Goal: Task Accomplishment & Management: Complete application form

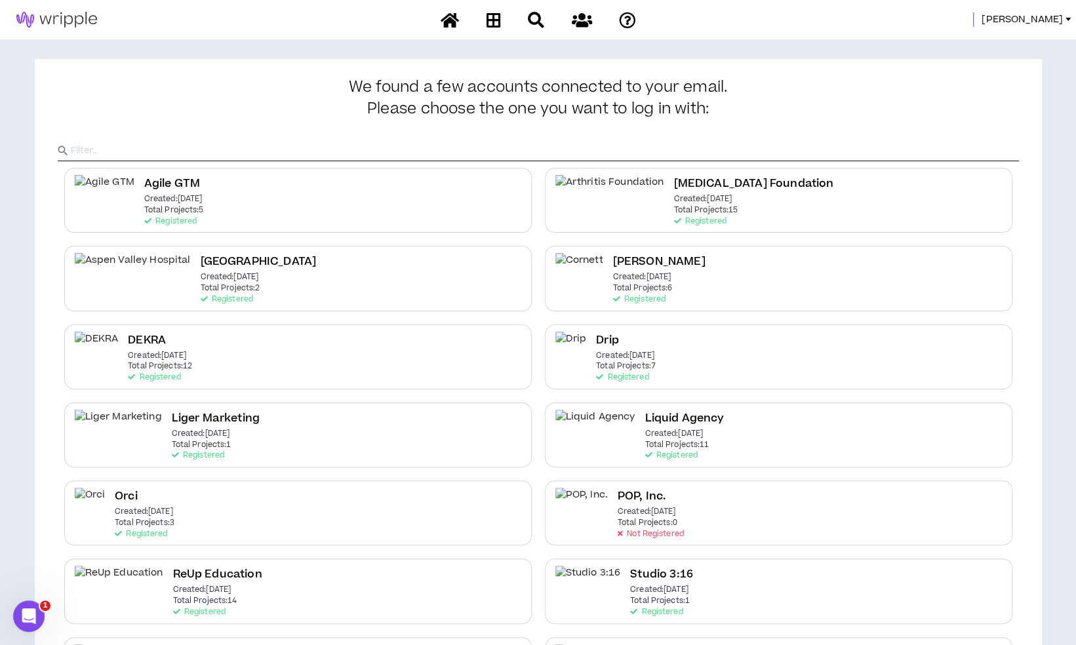
click at [1038, 17] on span "Mason" at bounding box center [1021, 19] width 81 height 14
click at [1008, 45] on link "System Admin Portal" at bounding box center [1008, 45] width 119 height 20
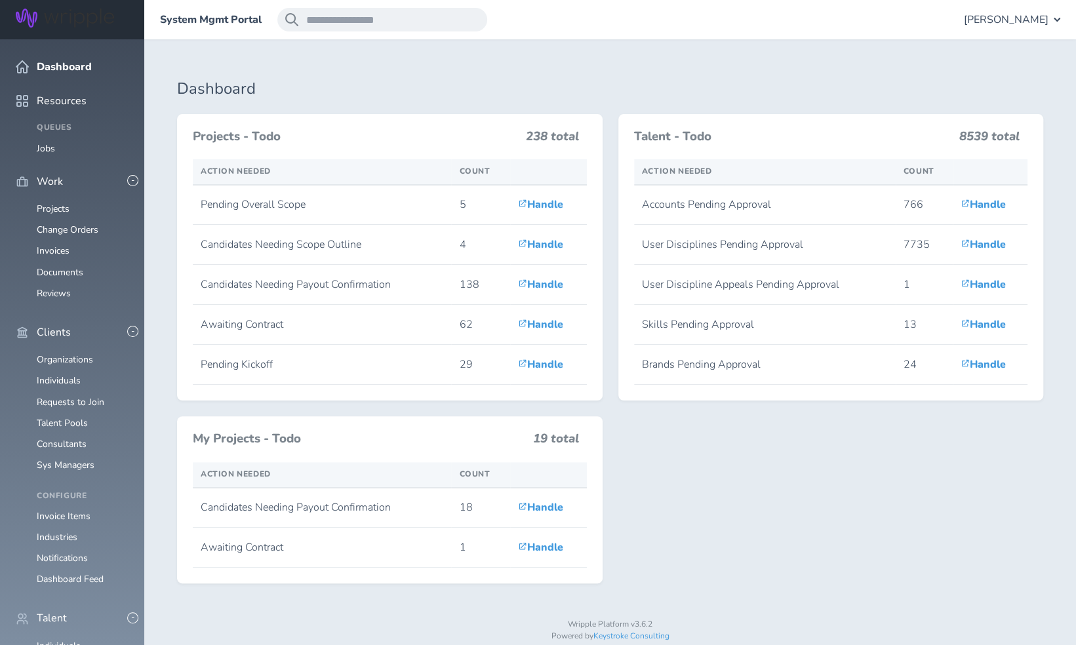
scroll to position [197, 0]
click at [68, 640] on link "Individuals" at bounding box center [59, 646] width 44 height 12
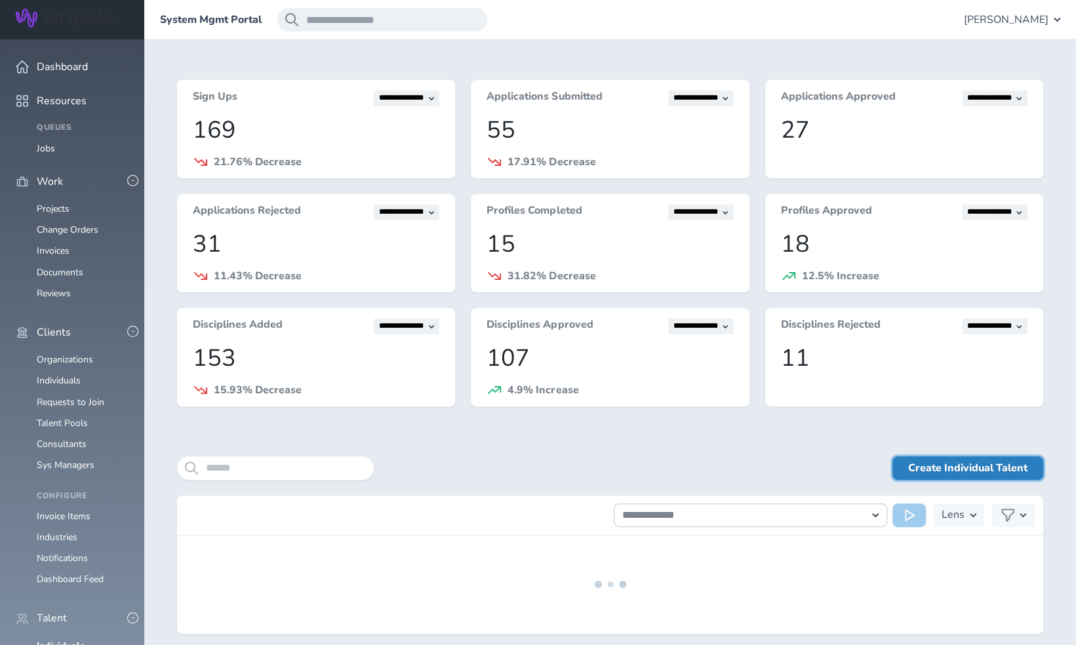
click at [995, 467] on link "Create Individual Talent" at bounding box center [967, 468] width 151 height 24
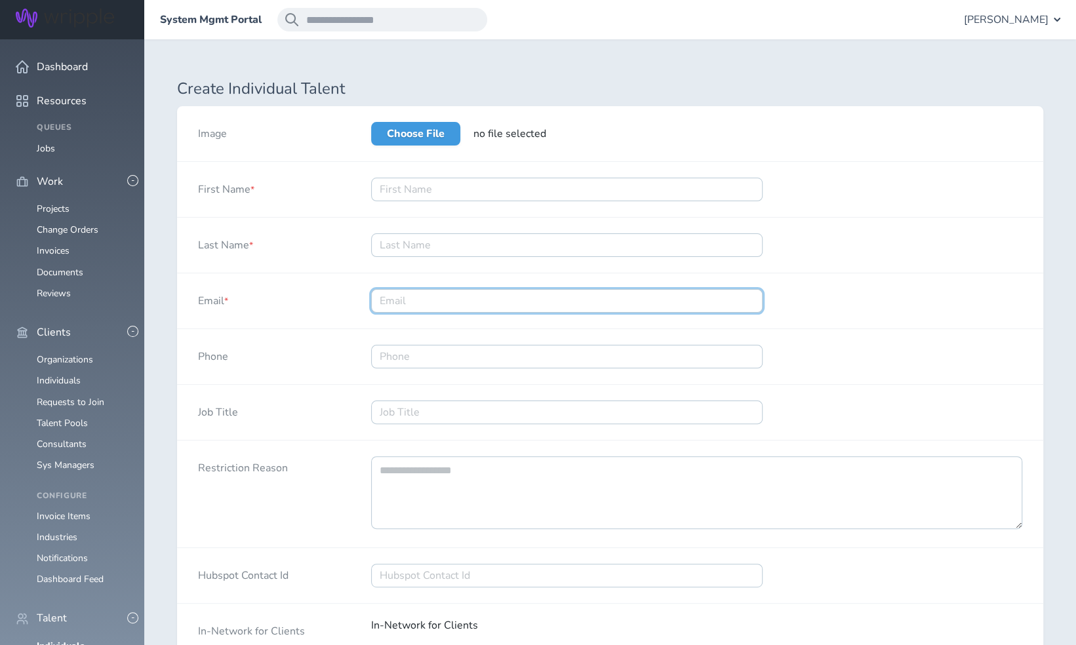
click at [452, 302] on input "Email *" at bounding box center [566, 301] width 391 height 24
paste input "[EMAIL_ADDRESS][DOMAIN_NAME]"
type input "[EMAIL_ADDRESS][DOMAIN_NAME]"
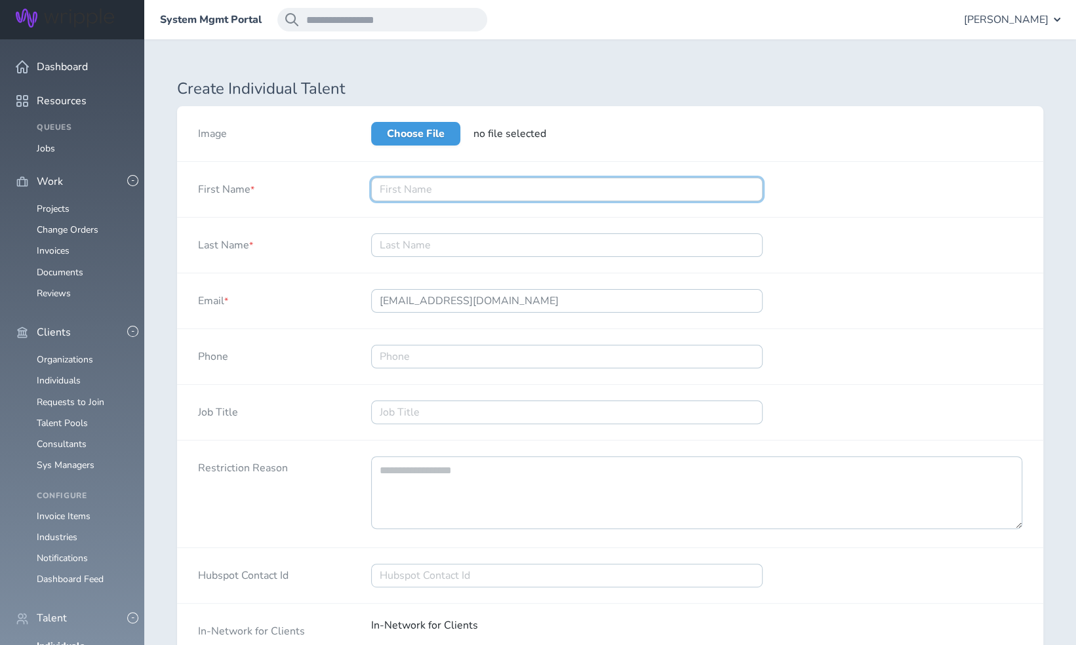
click at [547, 189] on input "First Name *" at bounding box center [566, 190] width 391 height 24
type input "[PERSON_NAME]"
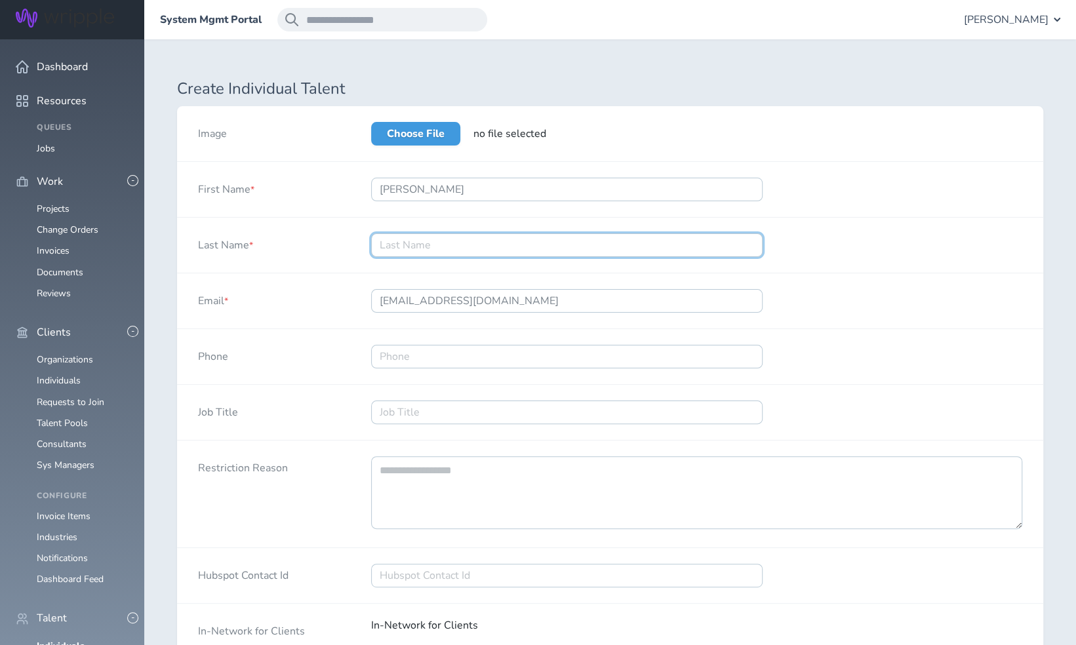
click at [463, 246] on input "Last Name *" at bounding box center [566, 245] width 391 height 24
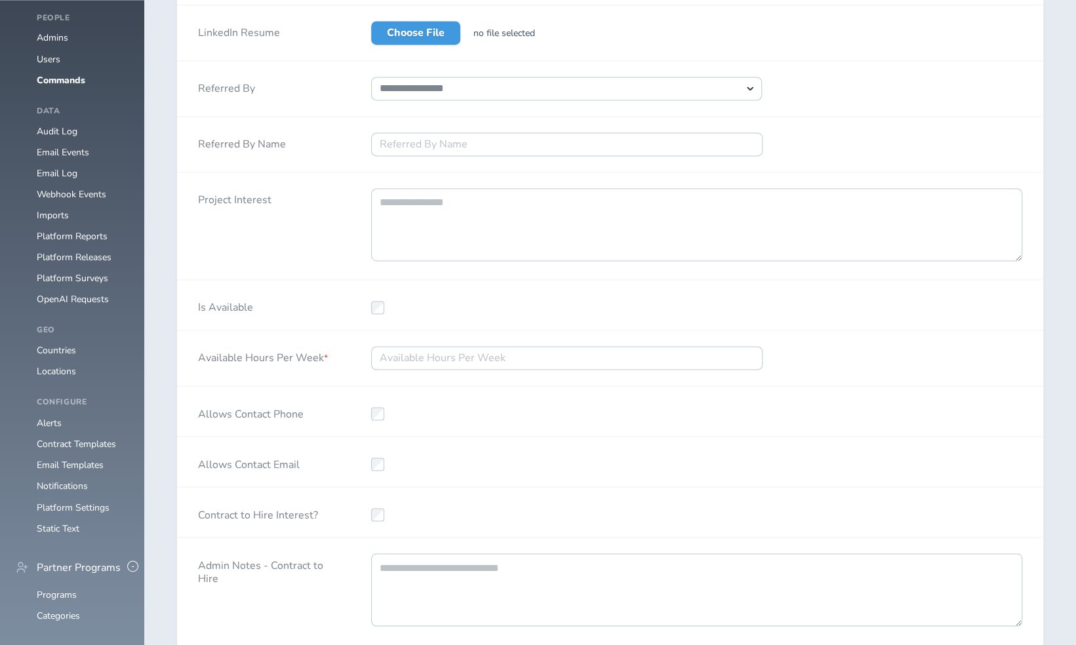
scroll to position [1245, 0]
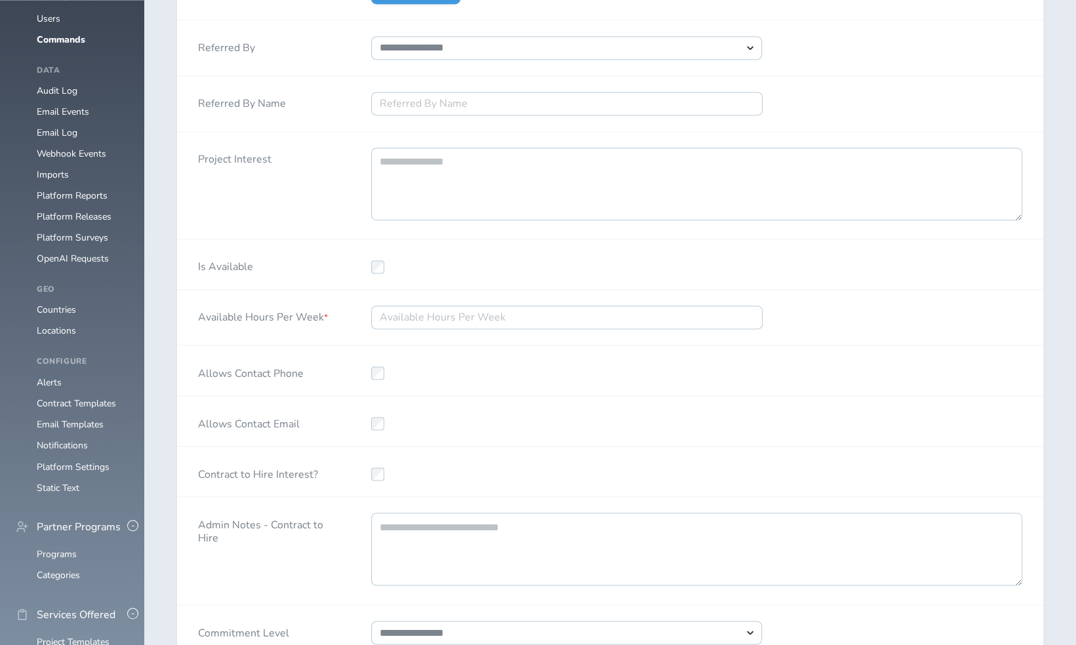
type input "Pendarvis"
click at [422, 329] on input "Available Hours Per Week *" at bounding box center [566, 317] width 391 height 24
type input "40"
click at [438, 321] on div "40" at bounding box center [566, 317] width 433 height 55
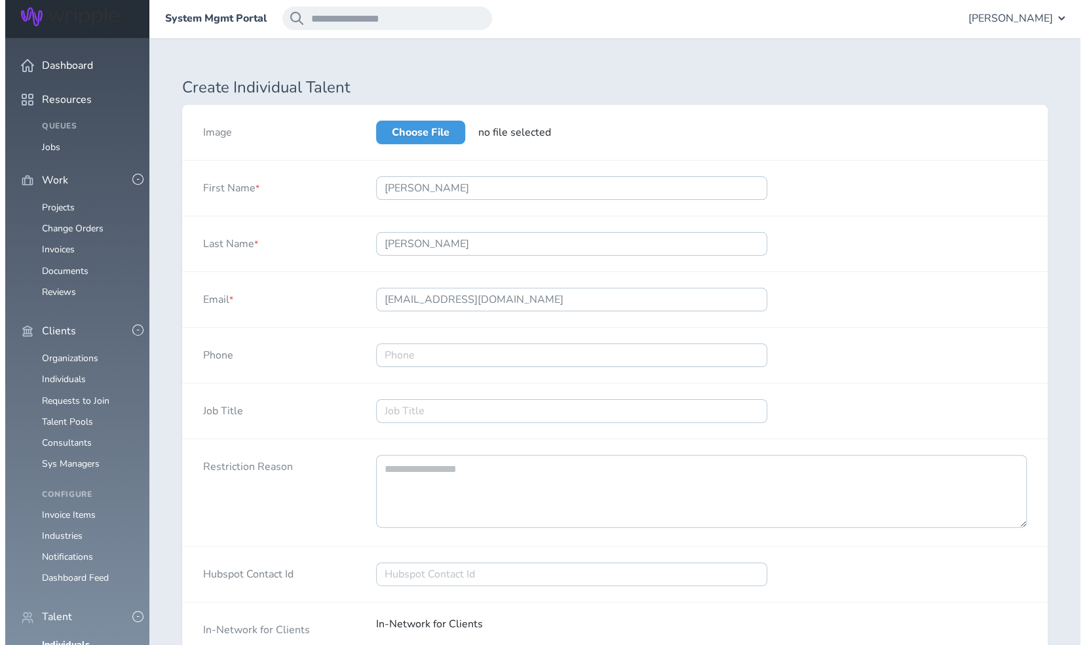
scroll to position [0, 0]
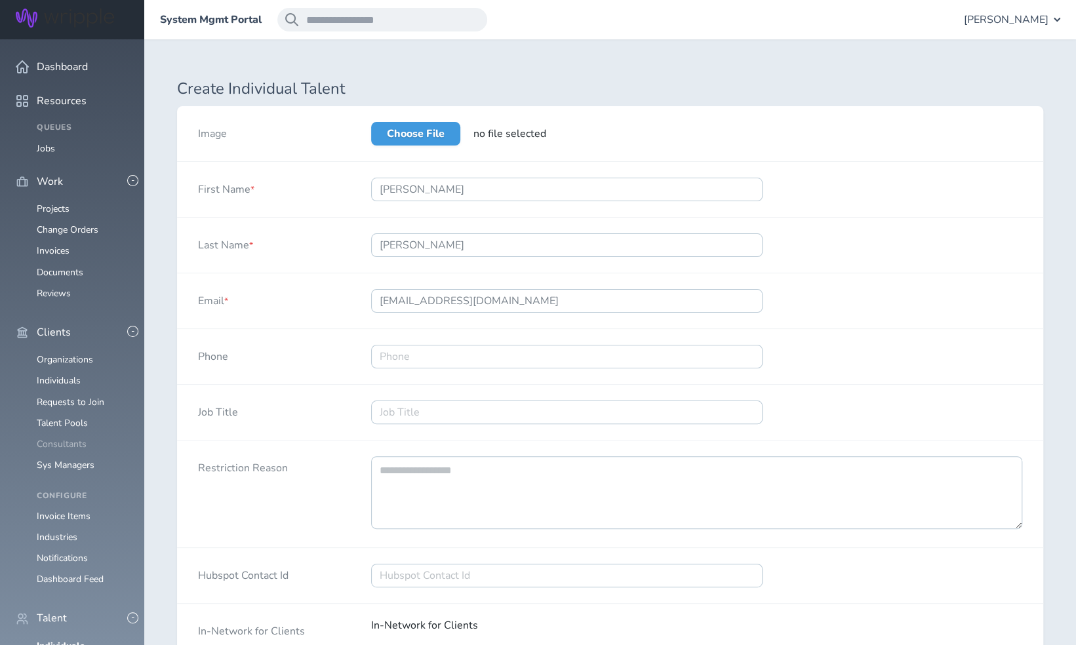
click at [55, 438] on link "Consultants" at bounding box center [62, 444] width 50 height 12
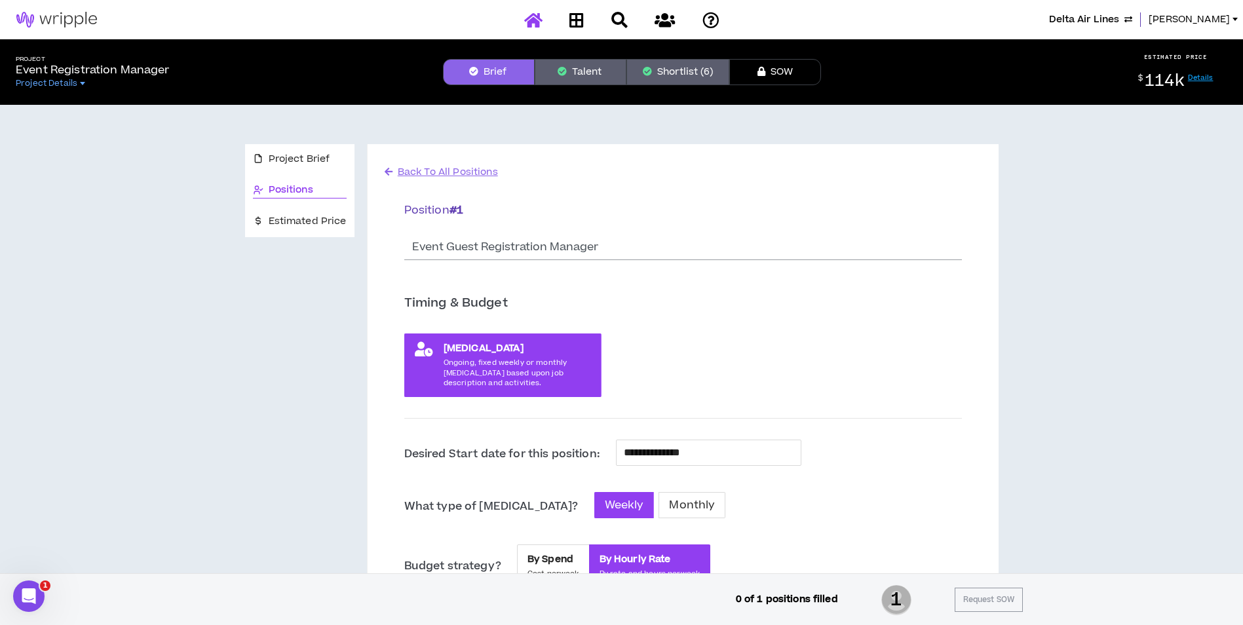
click at [530, 24] on icon at bounding box center [533, 20] width 18 height 16
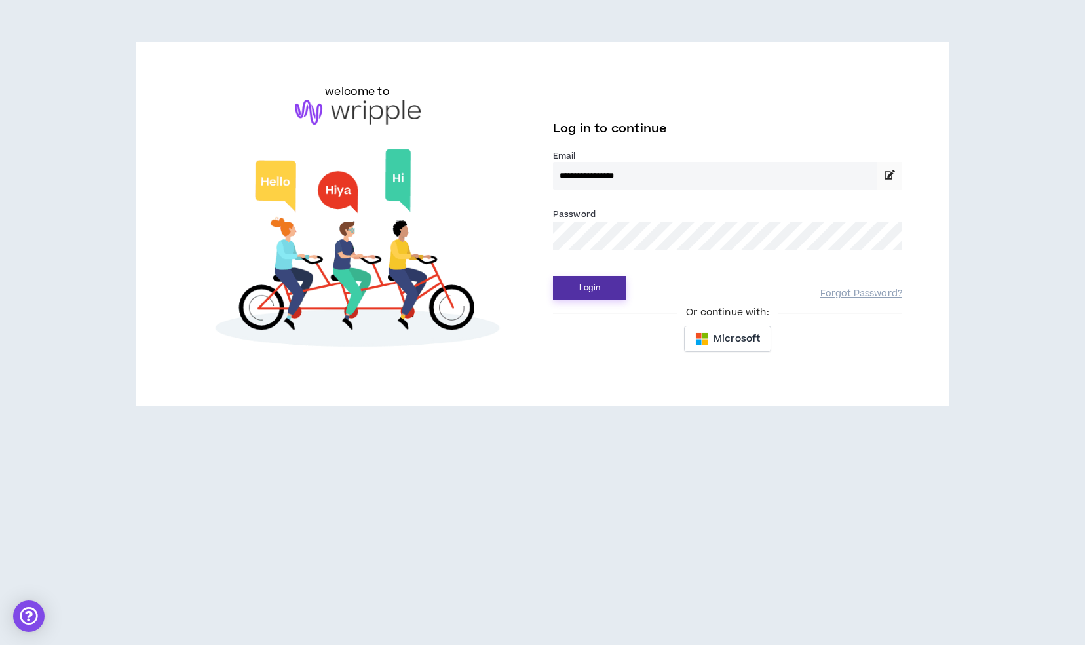
click at [589, 283] on button "Login" at bounding box center [589, 288] width 73 height 24
click at [599, 286] on button "Login" at bounding box center [589, 288] width 73 height 24
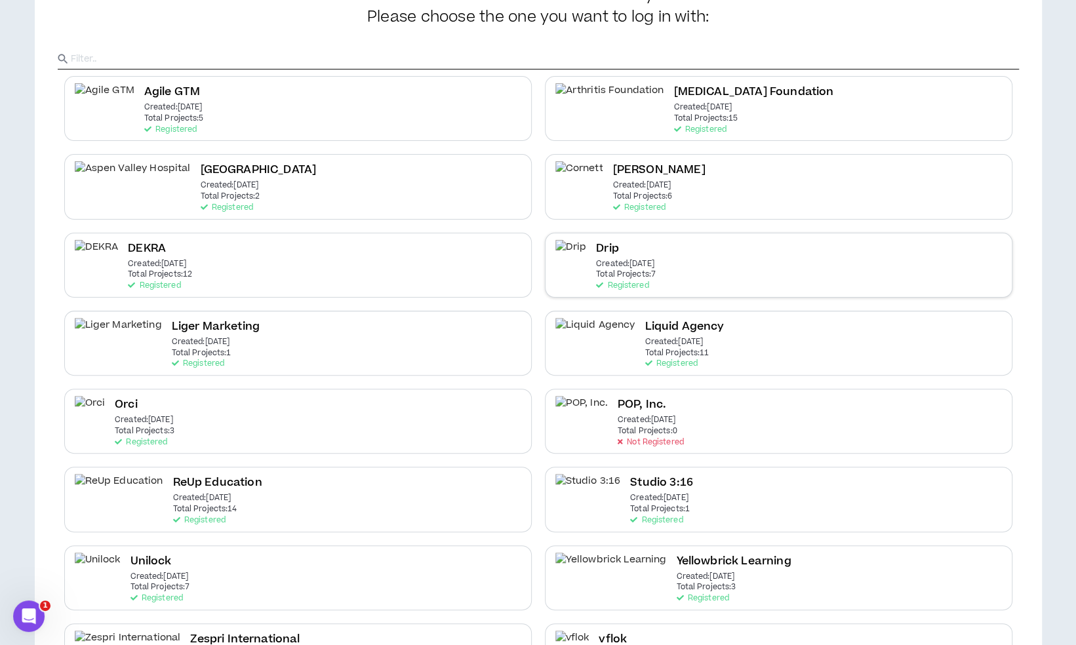
scroll to position [157, 0]
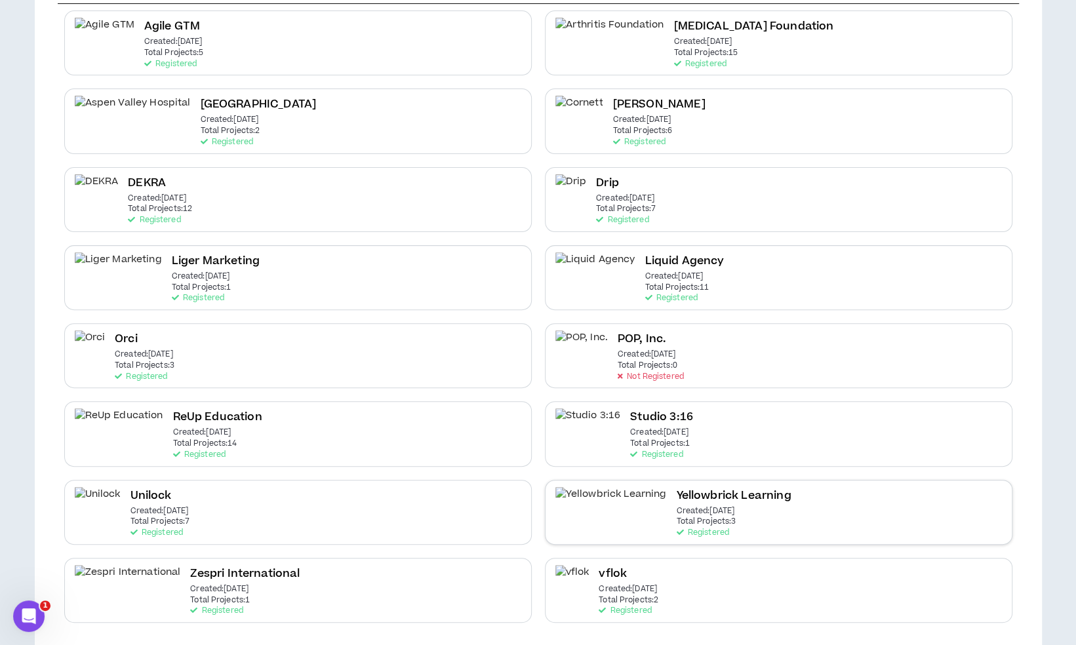
click at [708, 513] on div "Yellowbrick Learning Created: Apr 16 2025 Total Projects: 3 Registered" at bounding box center [733, 512] width 115 height 50
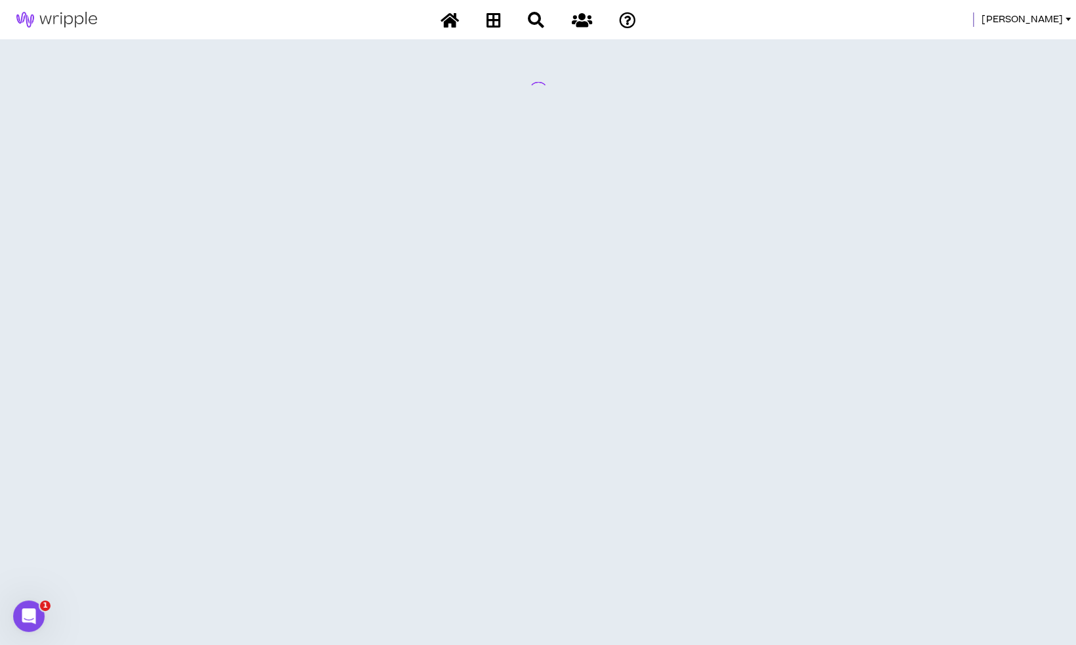
scroll to position [0, 0]
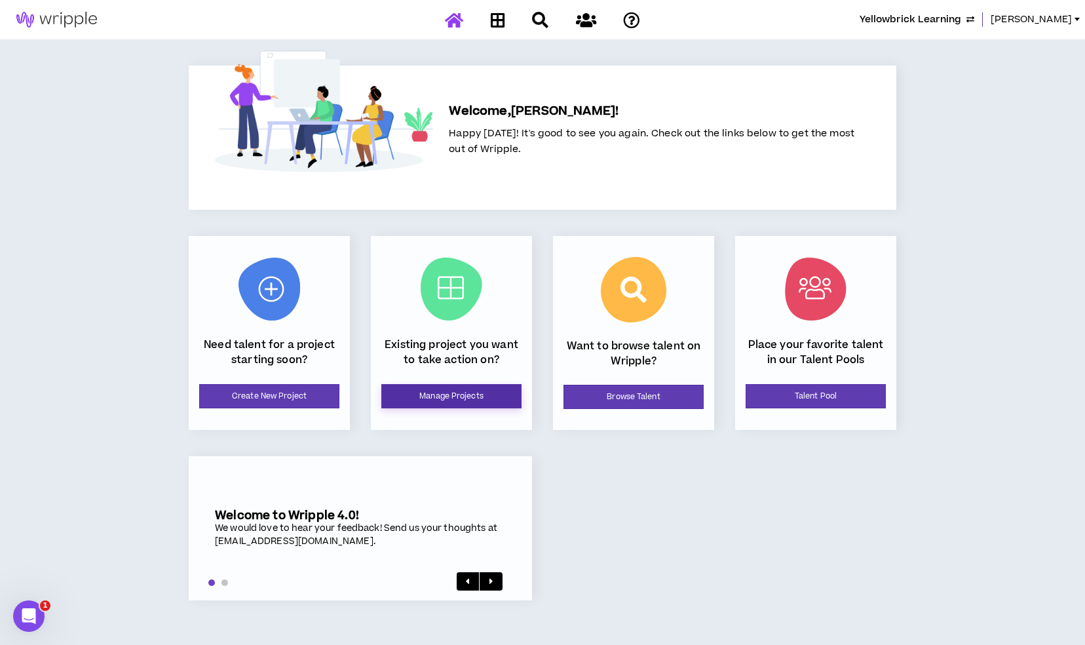
click at [456, 395] on link "Manage Projects" at bounding box center [451, 396] width 140 height 24
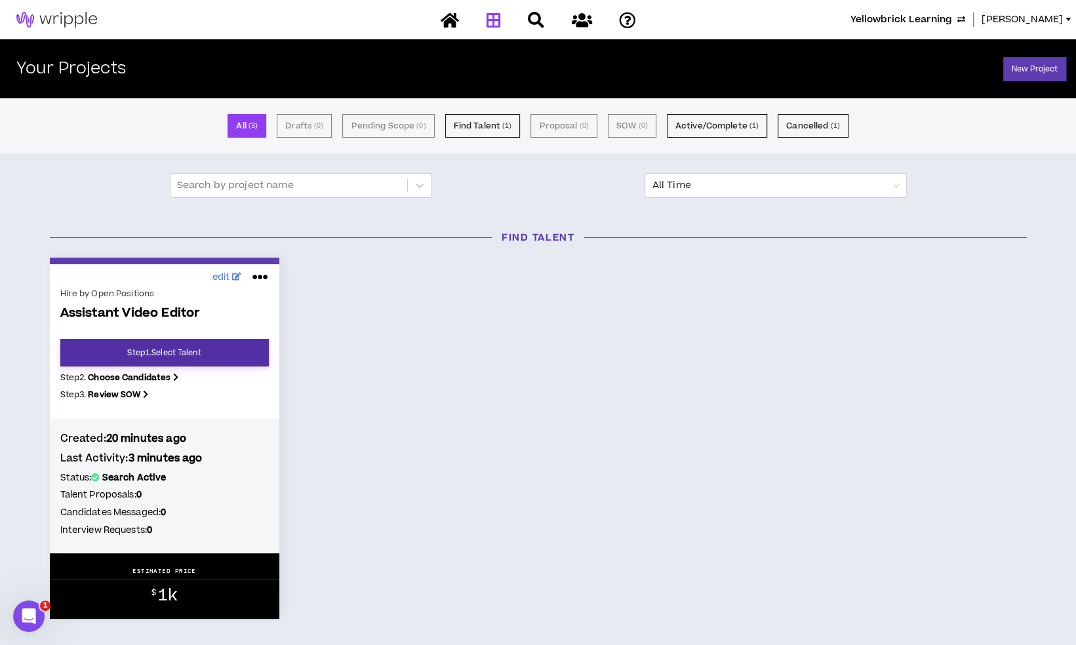
click at [241, 350] on link "Step 1 . Select Talent" at bounding box center [164, 353] width 208 height 28
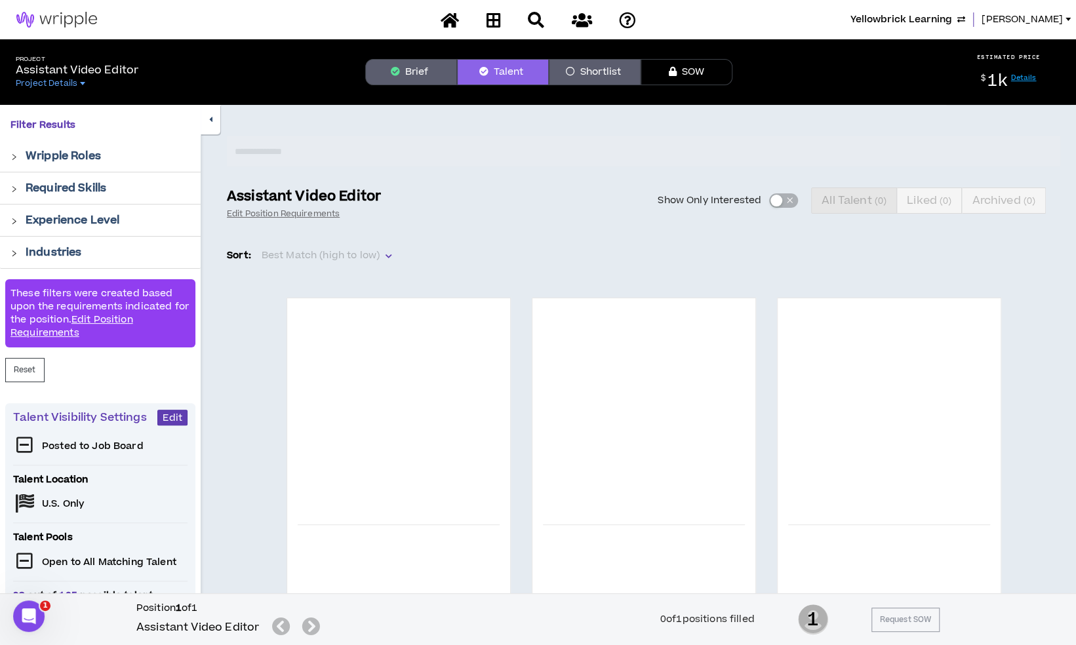
click at [418, 70] on button "Brief" at bounding box center [411, 72] width 92 height 26
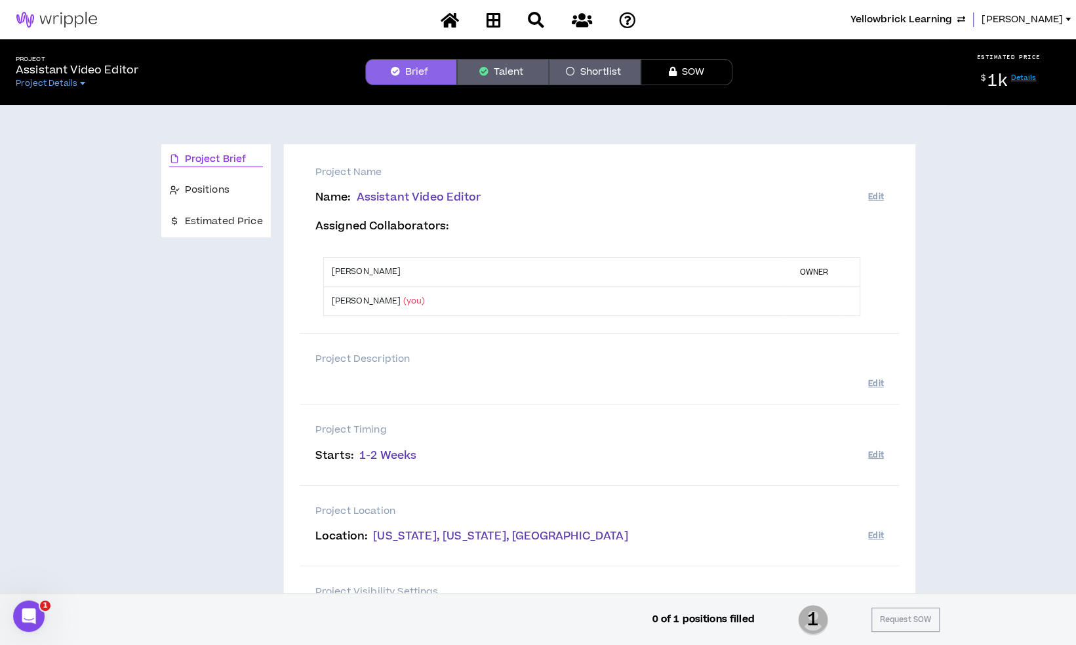
click at [496, 80] on button "Talent" at bounding box center [503, 72] width 92 height 26
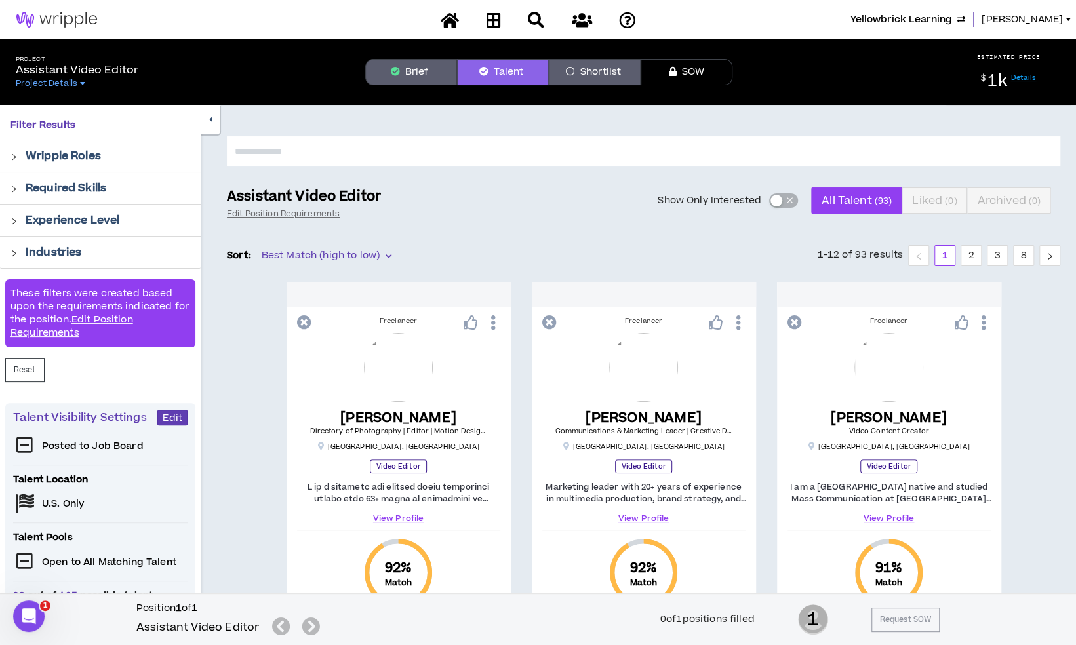
click at [444, 80] on button "Brief" at bounding box center [411, 72] width 92 height 26
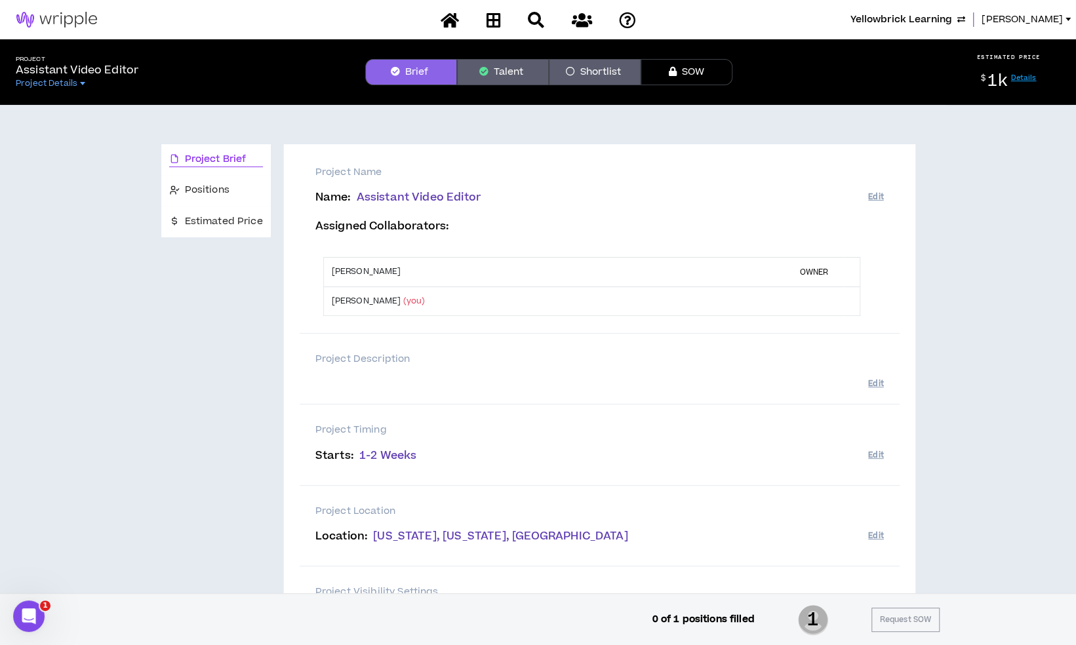
click at [514, 75] on button "Talent" at bounding box center [503, 72] width 92 height 26
